Goal: Task Accomplishment & Management: Complete application form

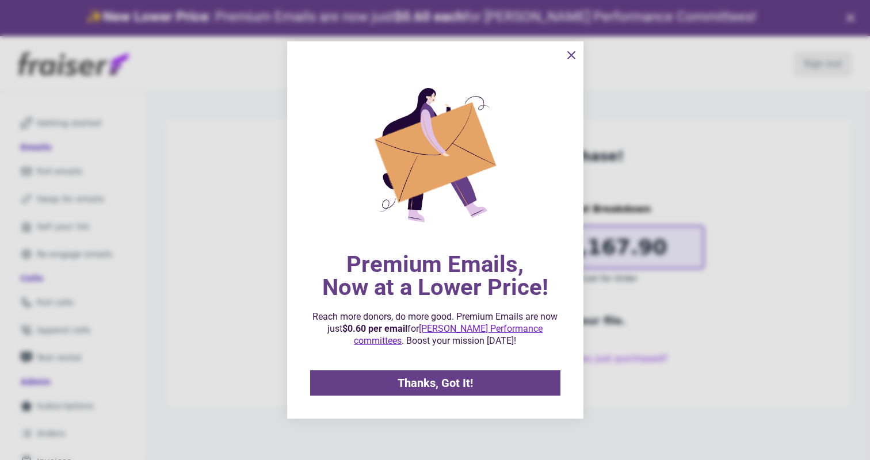
click at [446, 377] on span "Thanks, Got It!" at bounding box center [434, 383] width 75 height 12
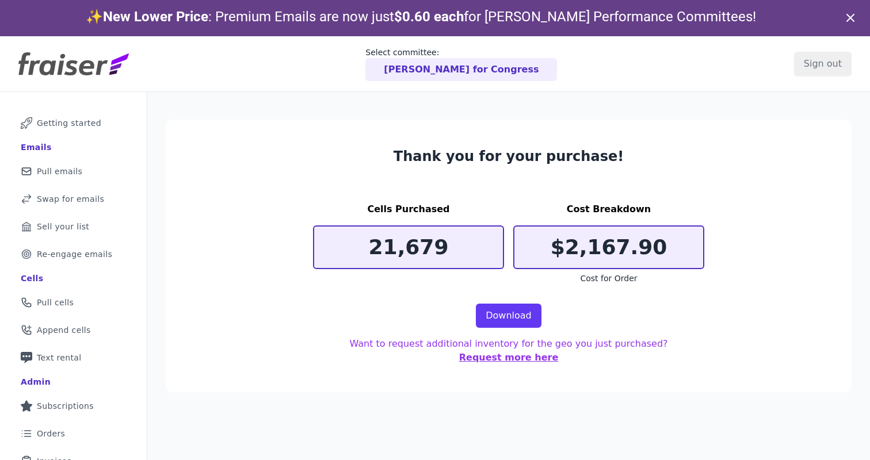
click at [458, 68] on p "[PERSON_NAME] for Congress" at bounding box center [461, 70] width 155 height 14
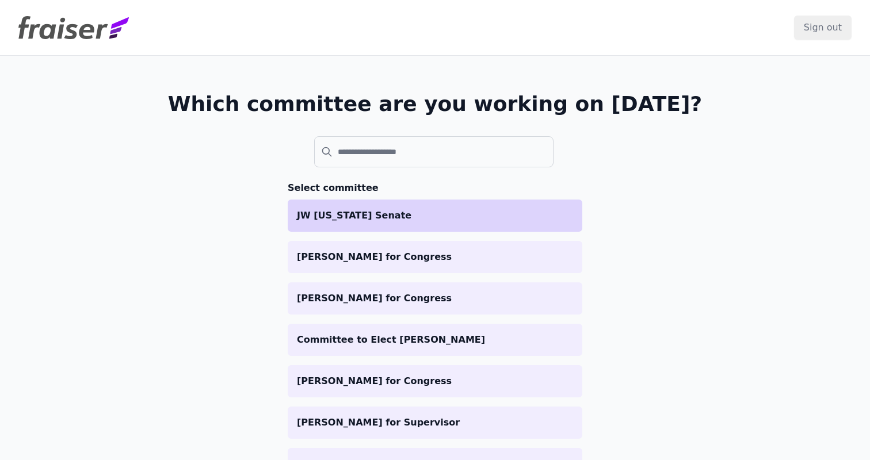
click at [391, 215] on p "JW [US_STATE] Senate" at bounding box center [435, 216] width 276 height 14
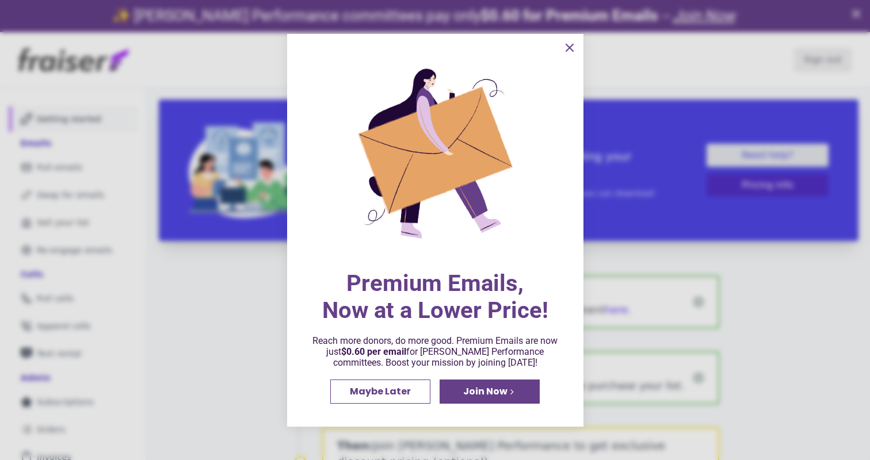
click at [564, 49] on icon "information" at bounding box center [569, 48] width 14 height 14
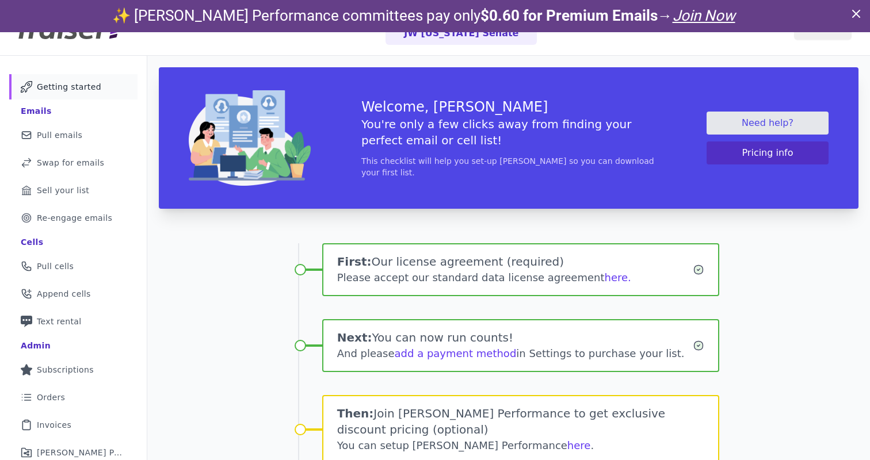
scroll to position [126, 0]
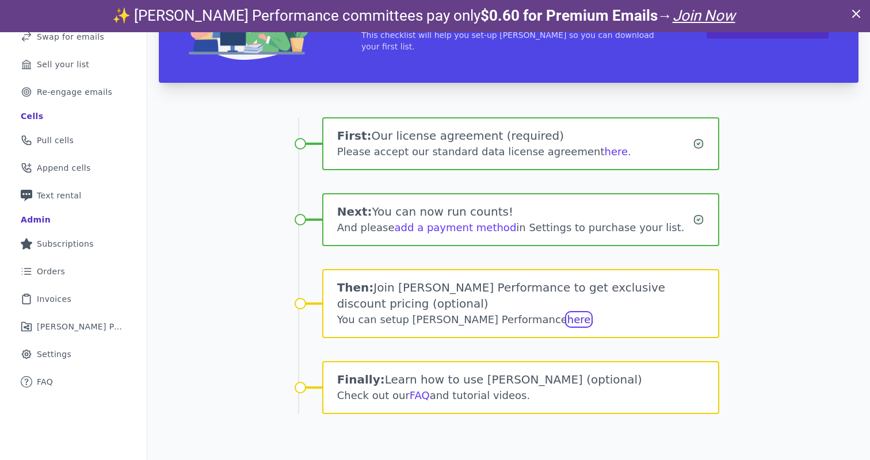
click at [567, 320] on link "here" at bounding box center [579, 319] width 24 height 12
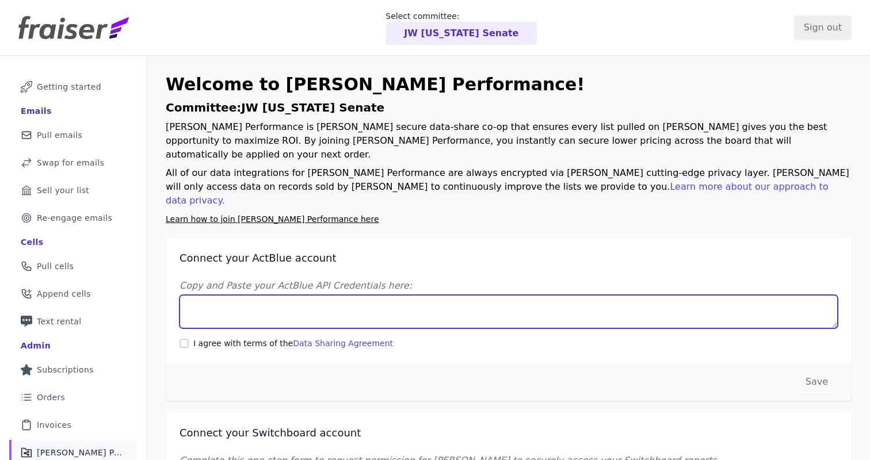
click at [316, 295] on textarea "Copy and Paste your ActBlue API Credentials here:" at bounding box center [508, 311] width 658 height 33
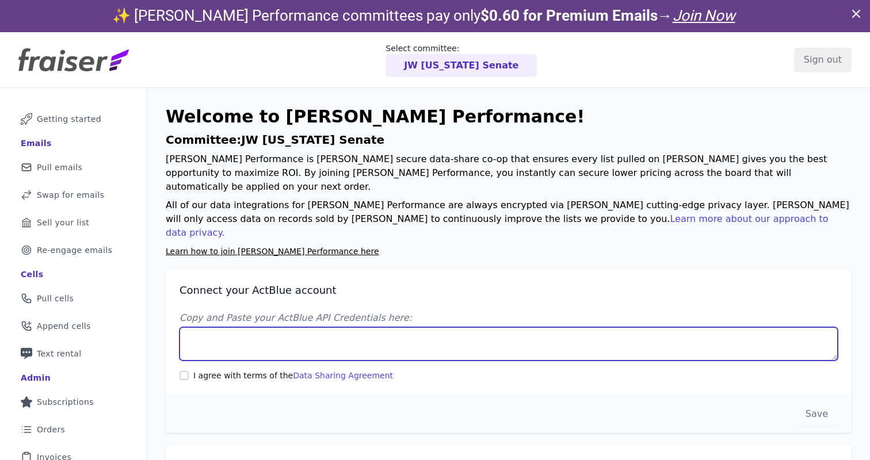
paste textarea "Client UUID: d7173ea6-92df-498b-8d52-576c39f05bb4 Client Secret: 3s/dRhD47k+aS6…"
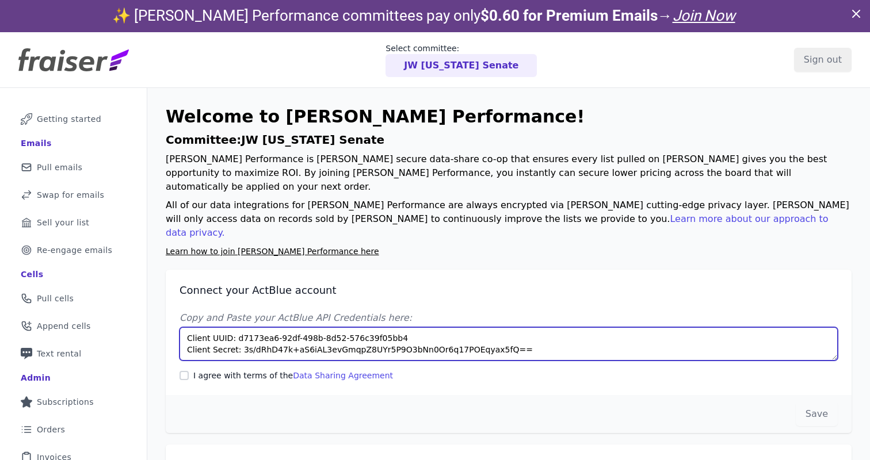
type textarea "Client UUID: d7173ea6-92df-498b-8d52-576c39f05bb4 Client Secret: 3s/dRhD47k+aS6…"
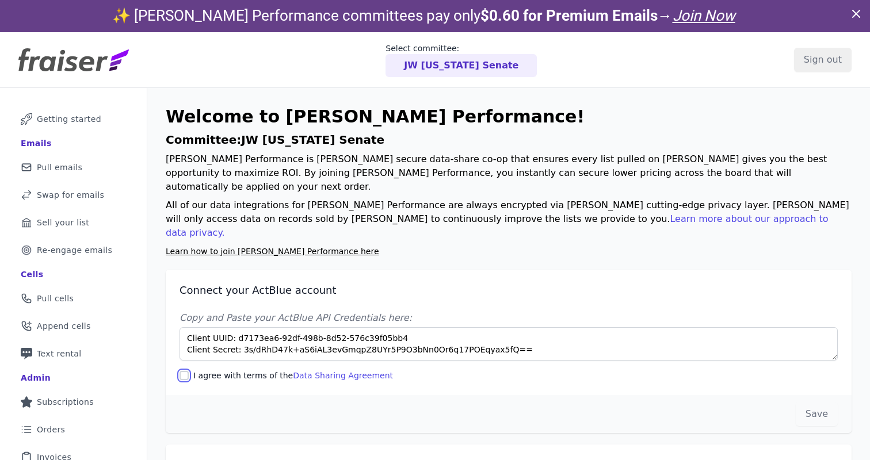
click at [185, 371] on input "I agree with terms of the Data Sharing Agreement" at bounding box center [183, 375] width 9 height 9
checkbox input "true"
click at [819, 402] on button "Save" at bounding box center [816, 414] width 42 height 24
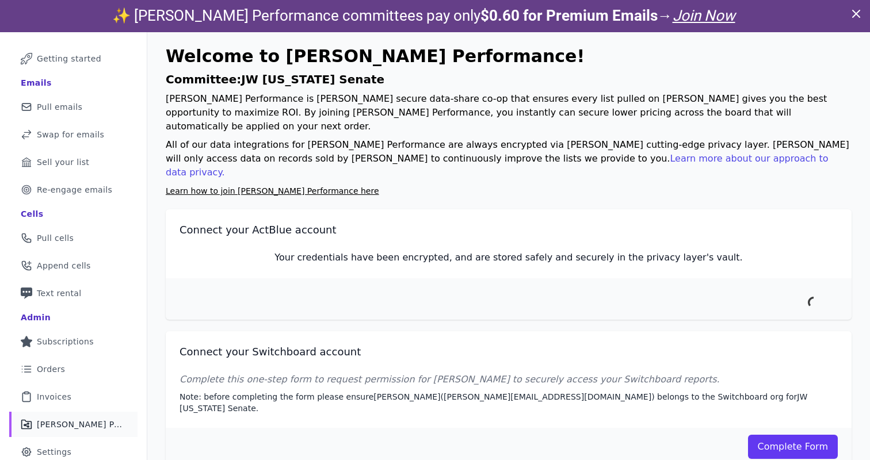
scroll to position [60, 0]
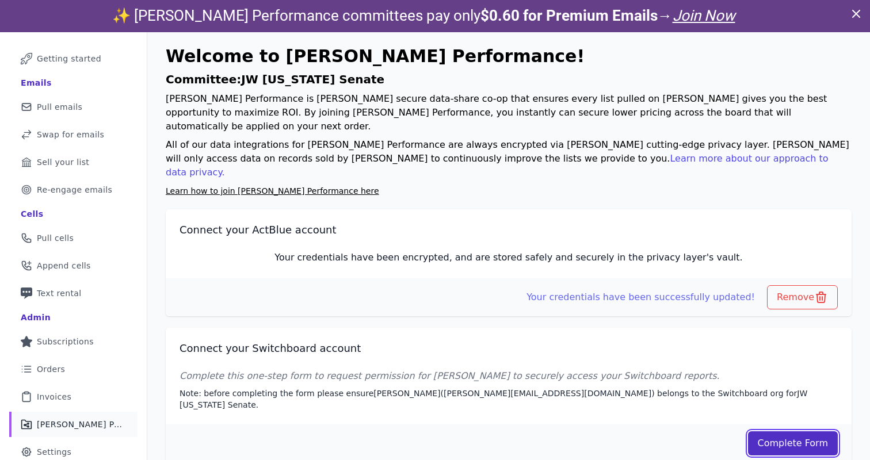
click at [778, 431] on link "Complete Form" at bounding box center [793, 443] width 90 height 24
